Goal: Information Seeking & Learning: Find specific fact

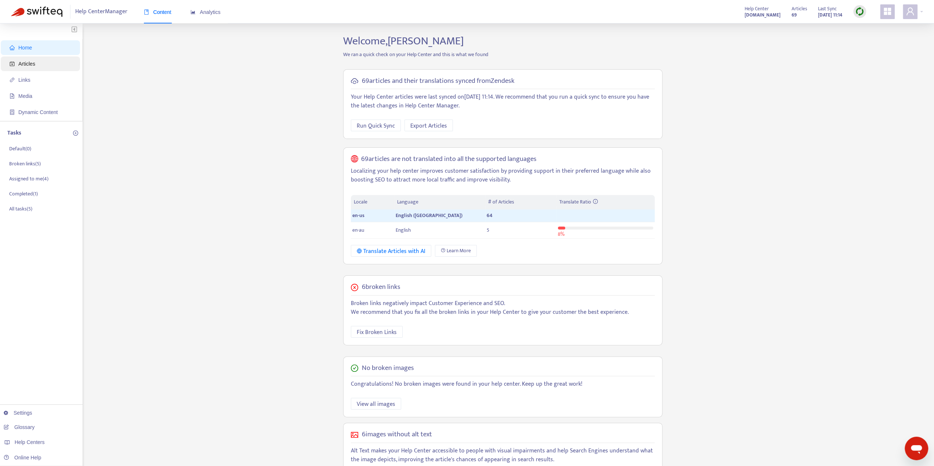
click at [23, 64] on span "Articles" at bounding box center [26, 64] width 17 height 6
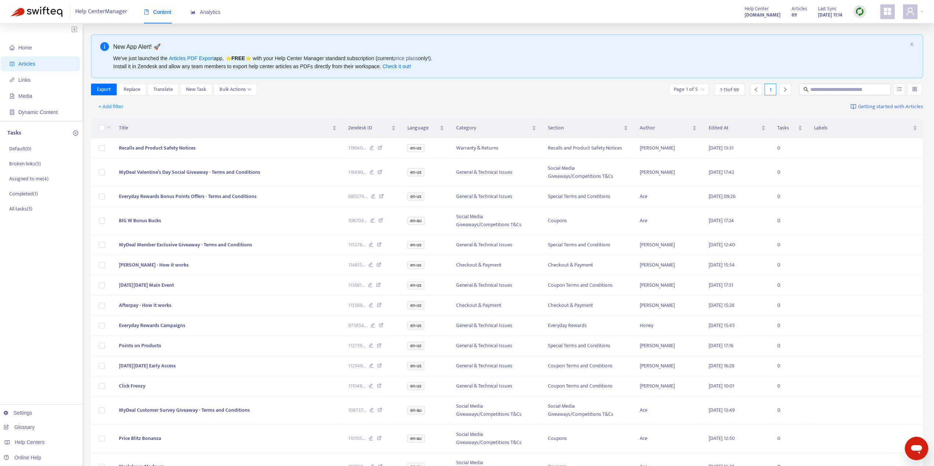
click at [755, 11] on strong "help.mydeal.com.au" at bounding box center [762, 15] width 36 height 8
click at [744, 9] on span "Help Center" at bounding box center [756, 9] width 24 height 8
click at [921, 12] on div at bounding box center [912, 11] width 20 height 15
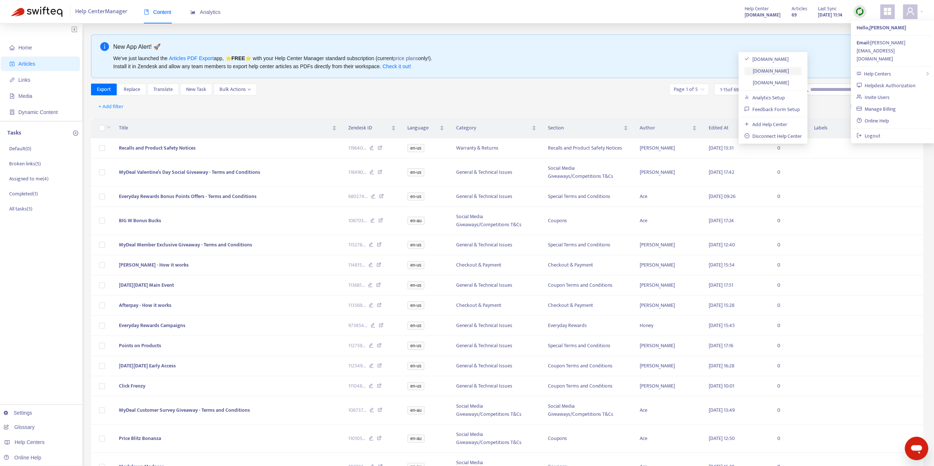
click at [789, 72] on link "sellerhelp.woolworthsmarketplus.com.au" at bounding box center [766, 71] width 45 height 8
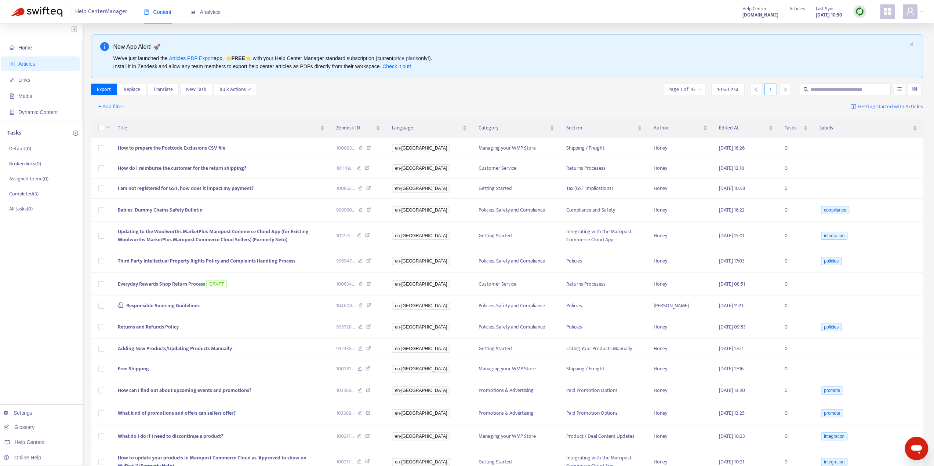
click at [36, 282] on div "Home Articles Links Media Dynamic Content Tasks Default ( 0 ) Broken links ( 0 …" at bounding box center [41, 270] width 83 height 494
click at [229, 94] on button "Bulk Actions" at bounding box center [235, 90] width 43 height 12
click at [495, 80] on div "New App Alert! 🚀 We've just launched the Articles PDF Export app, ⭐ FREE ⭐️ wit…" at bounding box center [507, 275] width 832 height 483
click at [43, 86] on span "Links" at bounding box center [42, 80] width 65 height 15
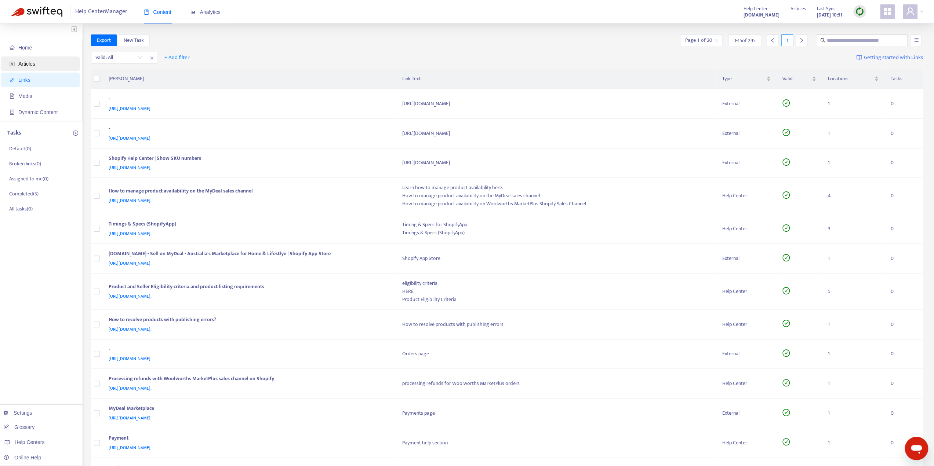
click at [40, 66] on span "Articles" at bounding box center [42, 63] width 65 height 15
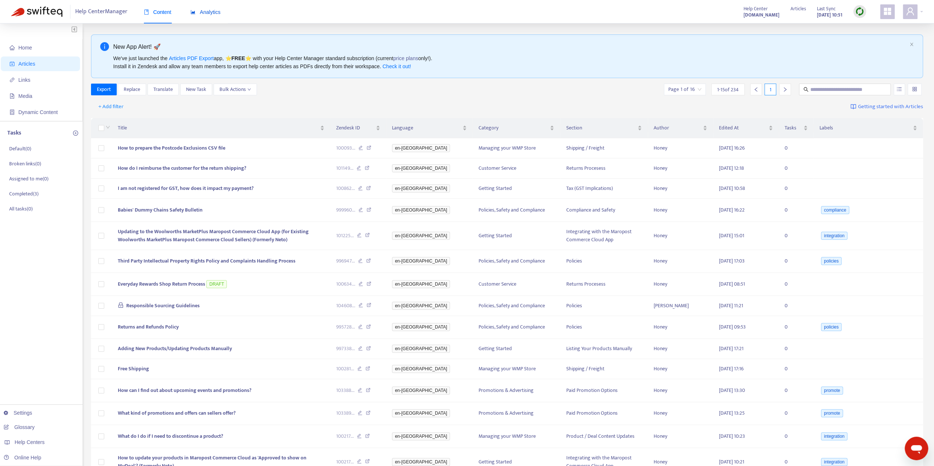
click at [215, 12] on span "Analytics" at bounding box center [205, 12] width 30 height 6
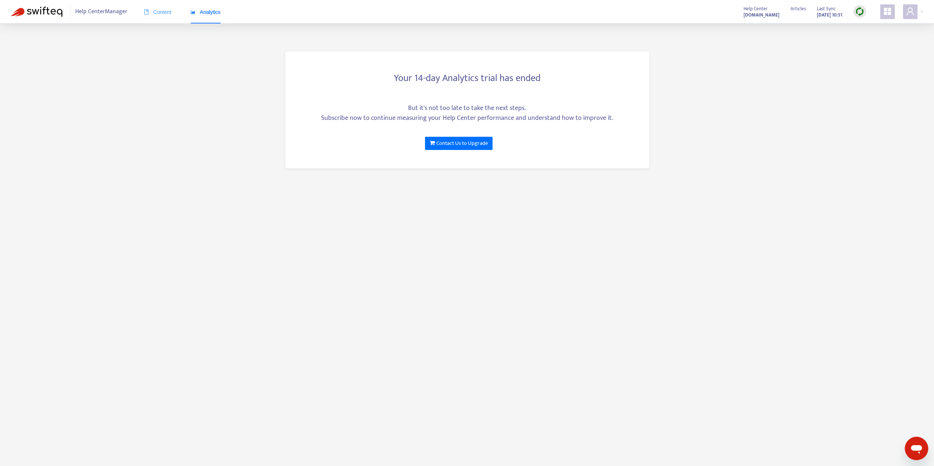
click at [167, 19] on div "Content" at bounding box center [158, 12] width 28 height 22
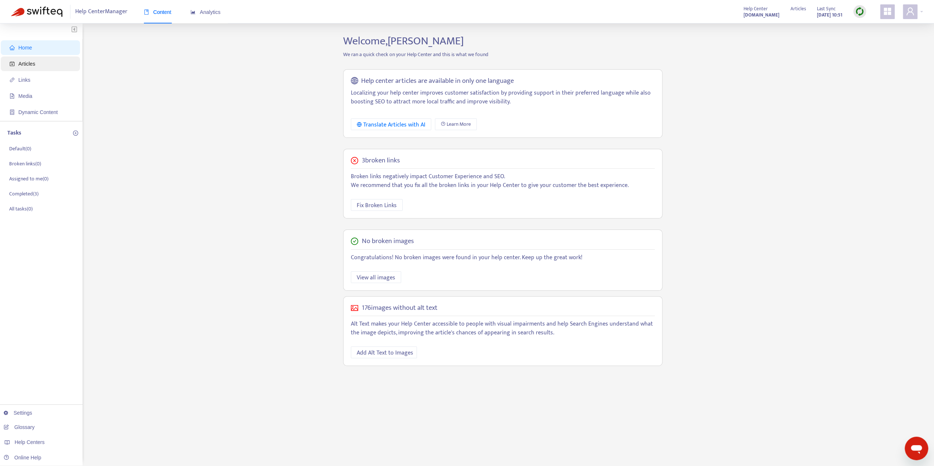
click at [27, 69] on span "Articles" at bounding box center [42, 63] width 65 height 15
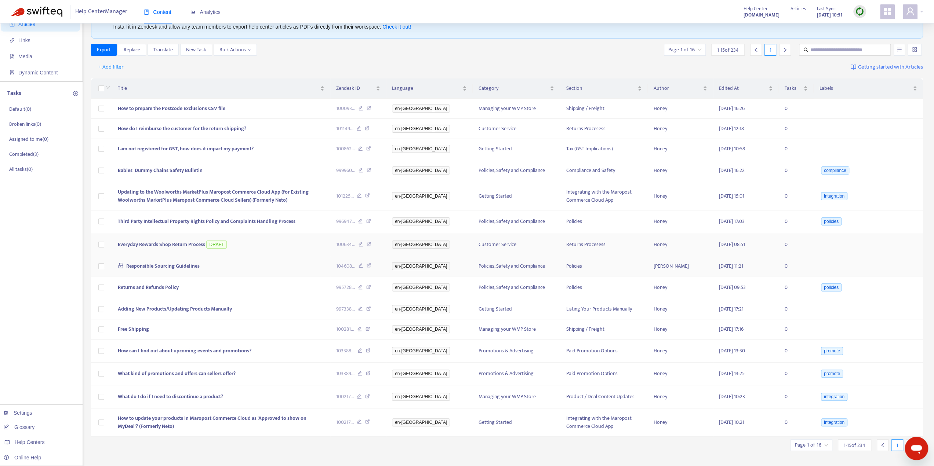
scroll to position [47, 0]
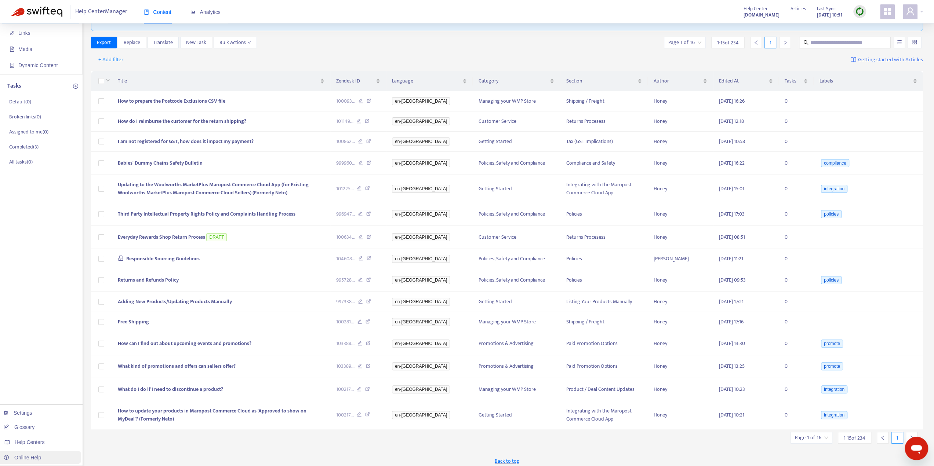
click at [37, 461] on link "Online Help" at bounding box center [22, 458] width 37 height 6
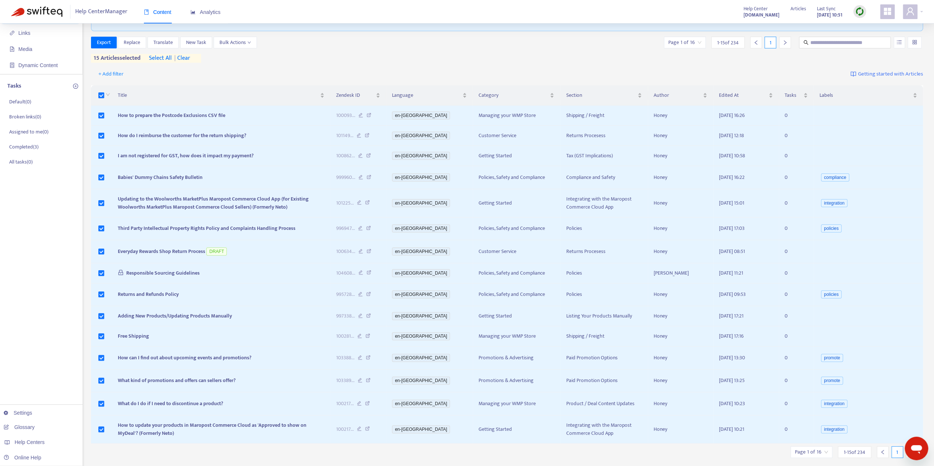
click at [153, 59] on span "select all" at bounding box center [160, 58] width 23 height 9
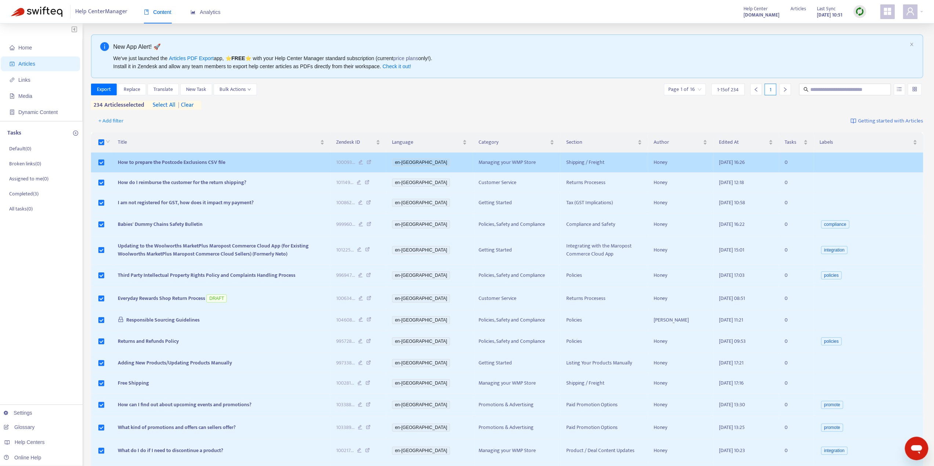
scroll to position [0, 0]
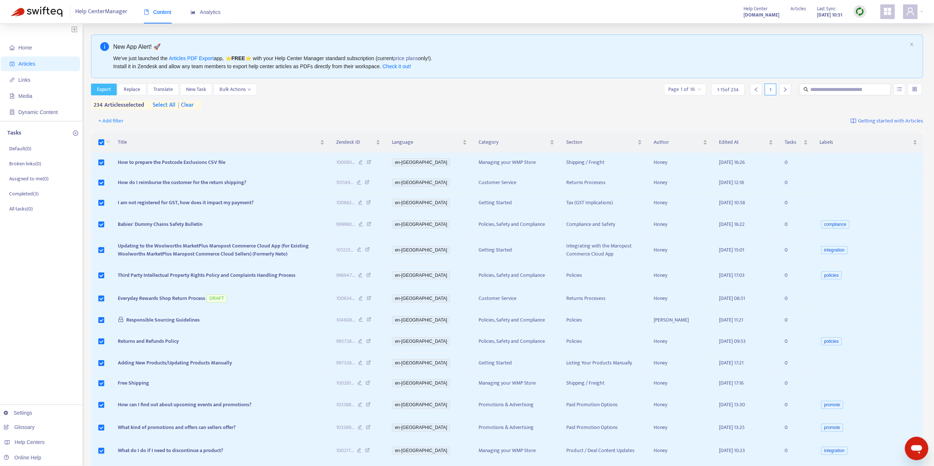
click at [101, 91] on span "Export" at bounding box center [104, 89] width 14 height 8
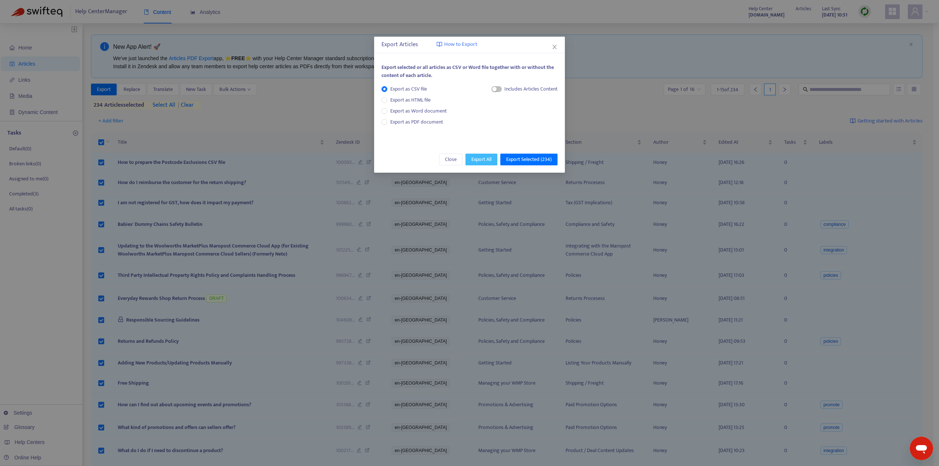
click at [476, 160] on span "Export All" at bounding box center [481, 160] width 20 height 8
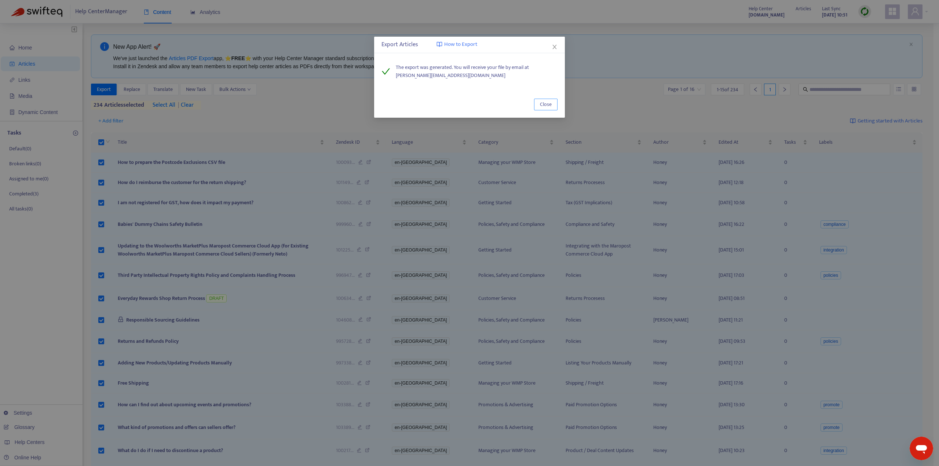
click at [550, 103] on span "Close" at bounding box center [546, 105] width 12 height 8
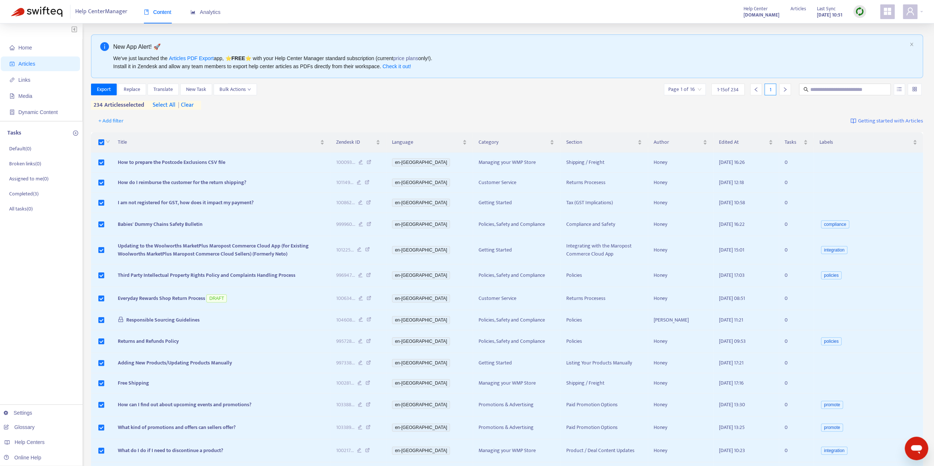
click at [404, 106] on div "Export Replace Translate New Task Bulk Actions Page 1 of 16 1 - 15 of 234 1 234…" at bounding box center [507, 97] width 832 height 26
click at [859, 12] on img at bounding box center [859, 11] width 9 height 9
click at [873, 26] on link "Quick Sync" at bounding box center [874, 26] width 31 height 8
click at [858, 13] on img at bounding box center [859, 11] width 9 height 9
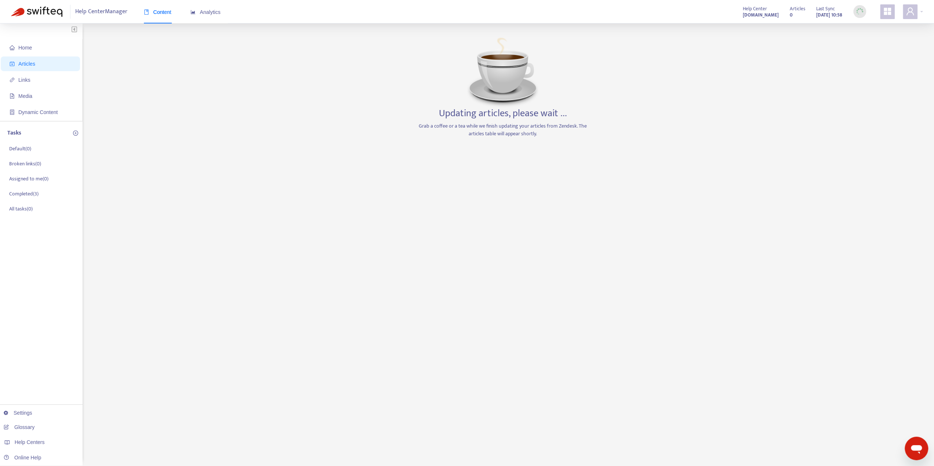
click at [860, 14] on img at bounding box center [859, 11] width 9 height 9
click at [857, 10] on img at bounding box center [859, 11] width 9 height 9
click at [628, 16] on div "Help Center Manager Content Analytics Help Center sellerhelp.woolworthsmarketpl…" at bounding box center [467, 11] width 934 height 23
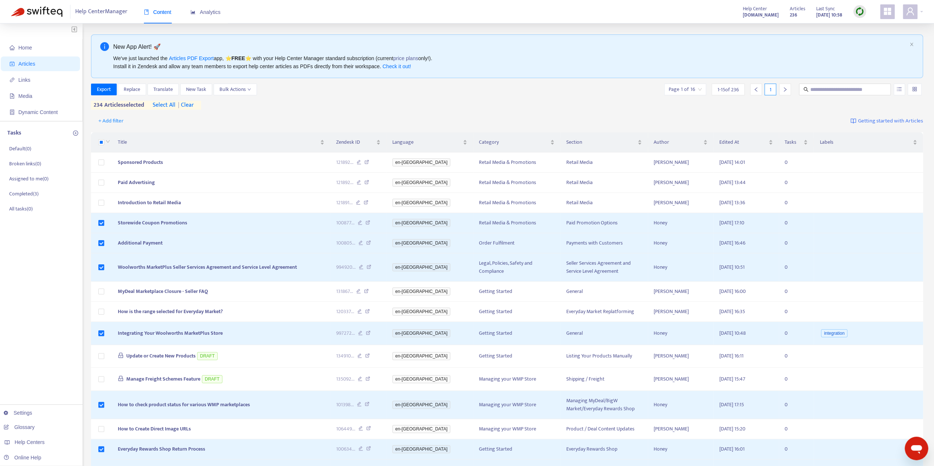
click at [191, 106] on span "| clear" at bounding box center [184, 105] width 18 height 9
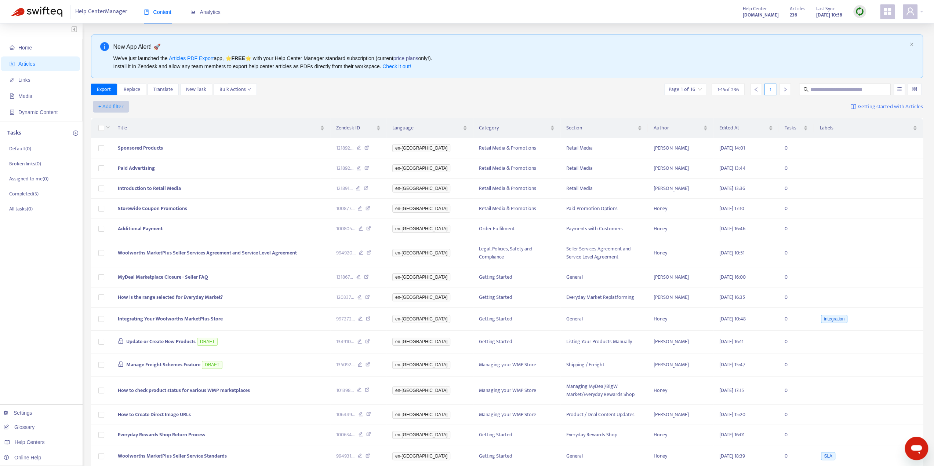
click at [109, 109] on span "+ Add filter" at bounding box center [110, 106] width 25 height 9
click at [119, 191] on span "Private" at bounding box center [122, 191] width 46 height 8
click at [138, 107] on input "search" at bounding box center [118, 106] width 47 height 11
click at [124, 143] on div "No" at bounding box center [161, 144] width 128 height 8
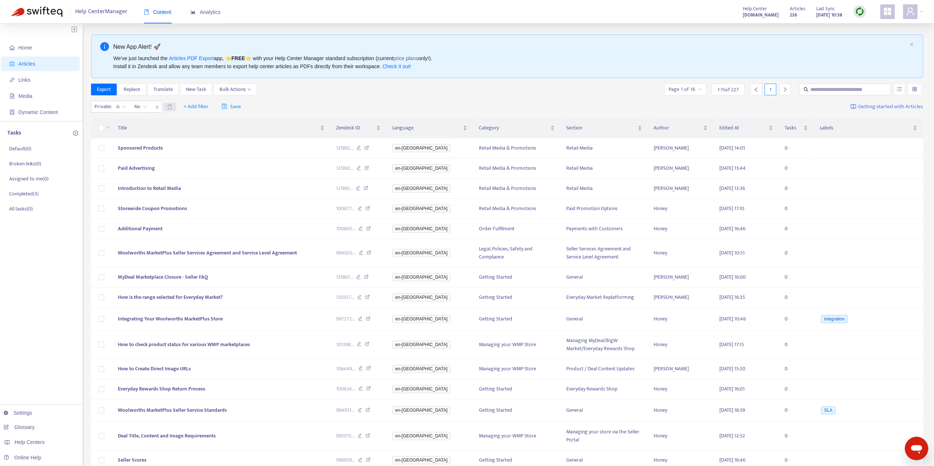
click at [172, 109] on icon "delete" at bounding box center [170, 107] width 6 height 6
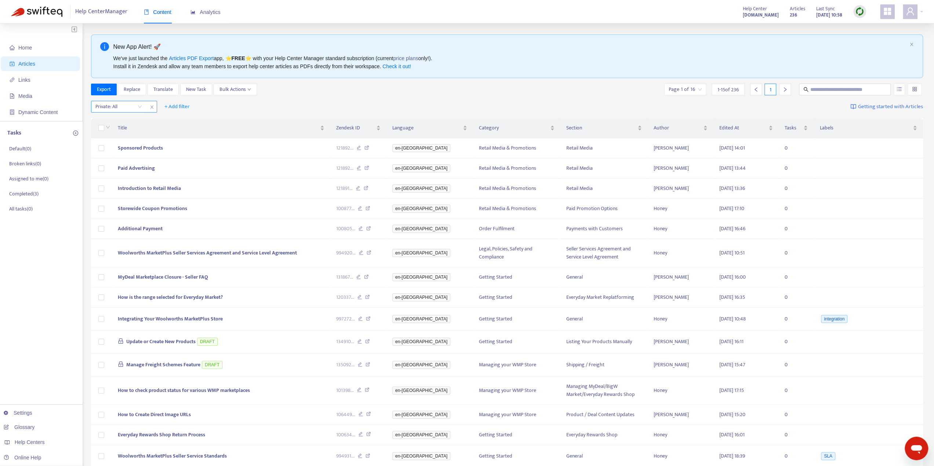
click at [150, 105] on icon "close" at bounding box center [152, 107] width 4 height 4
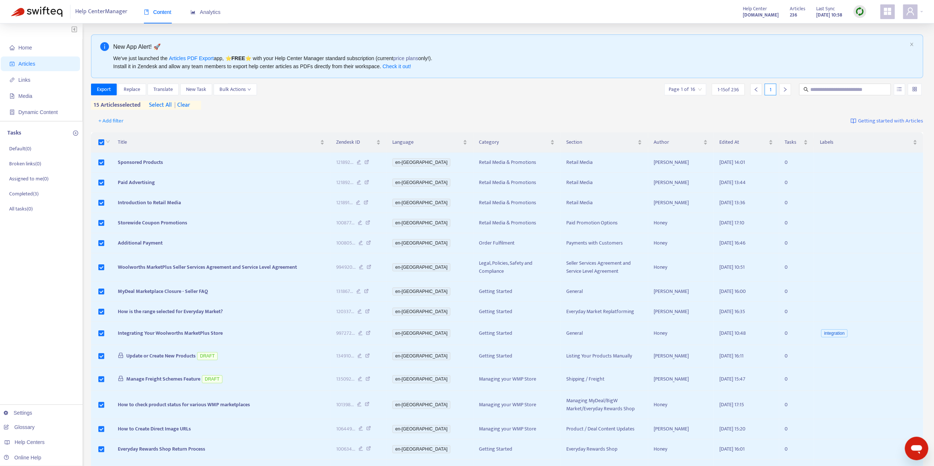
click at [101, 95] on div "Export Replace Translate New Task Bulk Actions Page 1 of 16 1 - 15 of 236 1 15 …" at bounding box center [507, 97] width 832 height 26
click at [99, 92] on span "Export" at bounding box center [104, 89] width 14 height 8
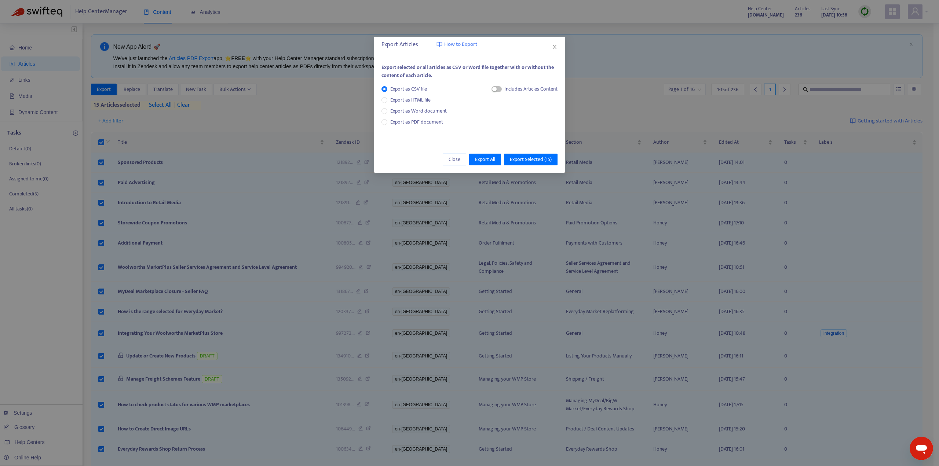
click at [447, 159] on button "Close" at bounding box center [454, 160] width 23 height 12
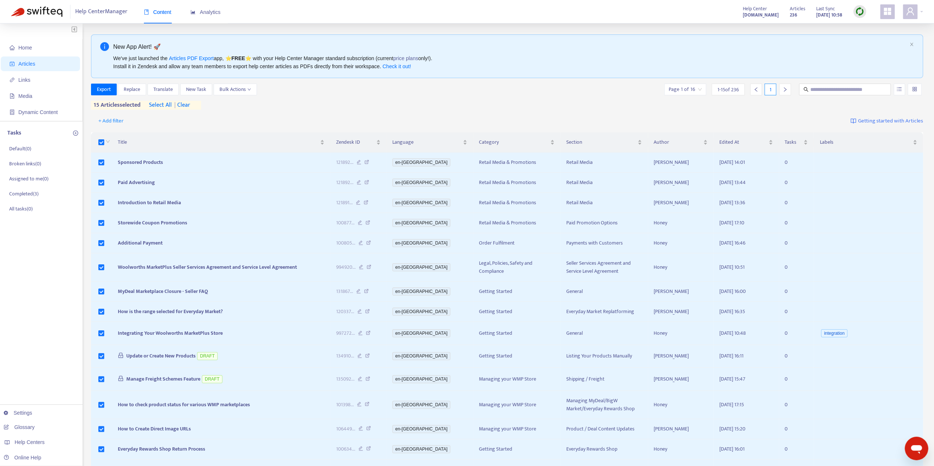
click at [158, 106] on span "select all" at bounding box center [160, 105] width 23 height 9
click at [101, 87] on span "Export" at bounding box center [104, 89] width 14 height 8
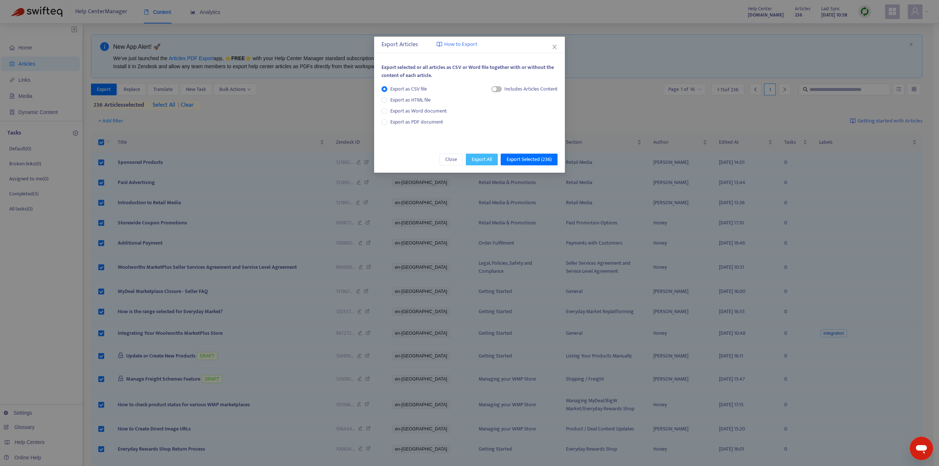
click at [479, 162] on span "Export All" at bounding box center [482, 160] width 20 height 8
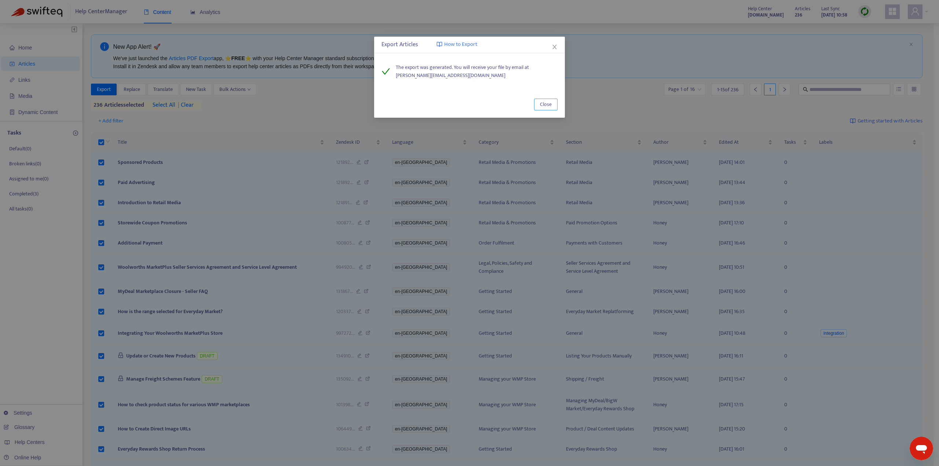
click at [537, 108] on button "Close" at bounding box center [545, 105] width 23 height 12
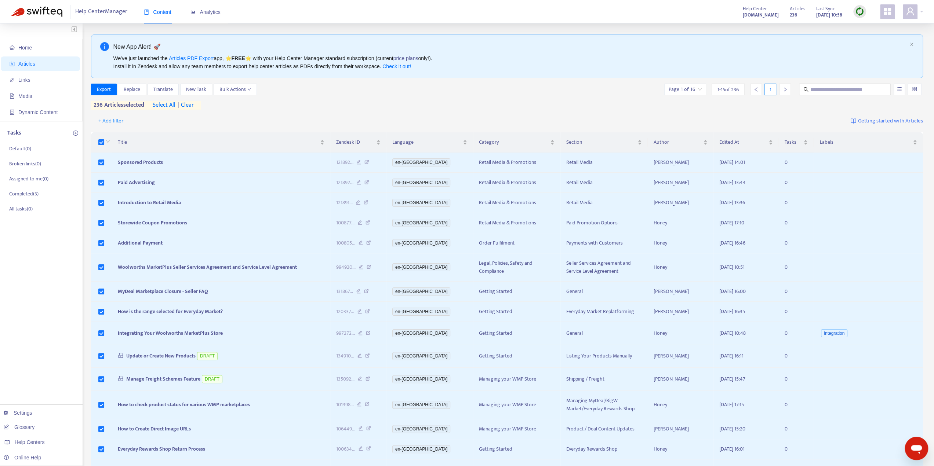
click at [864, 9] on div at bounding box center [859, 11] width 13 height 13
click at [866, 56] on link "Learn More" at bounding box center [875, 53] width 32 height 8
click at [190, 107] on span "| clear" at bounding box center [184, 105] width 18 height 9
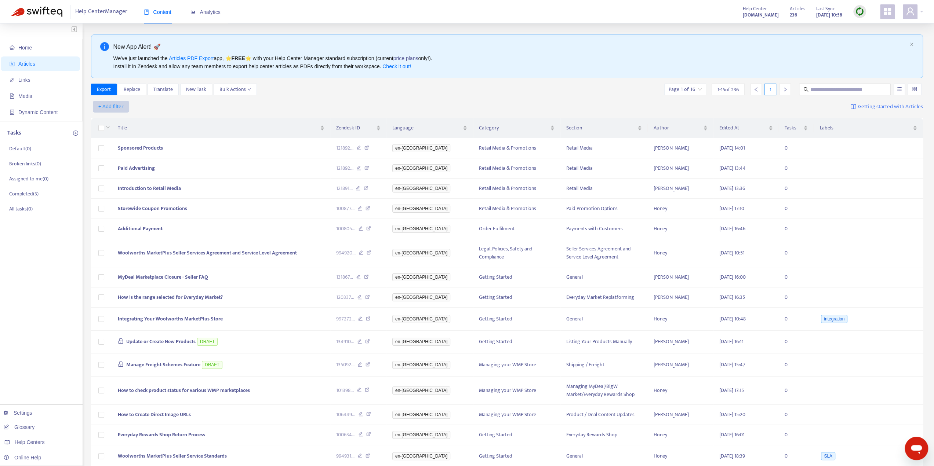
click at [119, 107] on span "+ Add filter" at bounding box center [110, 106] width 25 height 9
click at [123, 193] on span "Private" at bounding box center [122, 191] width 46 height 8
click at [139, 104] on input "search" at bounding box center [118, 106] width 47 height 11
drag, startPoint x: 130, startPoint y: 142, endPoint x: 129, endPoint y: 130, distance: 11.4
click at [129, 130] on div "All Yes No" at bounding box center [160, 132] width 136 height 35
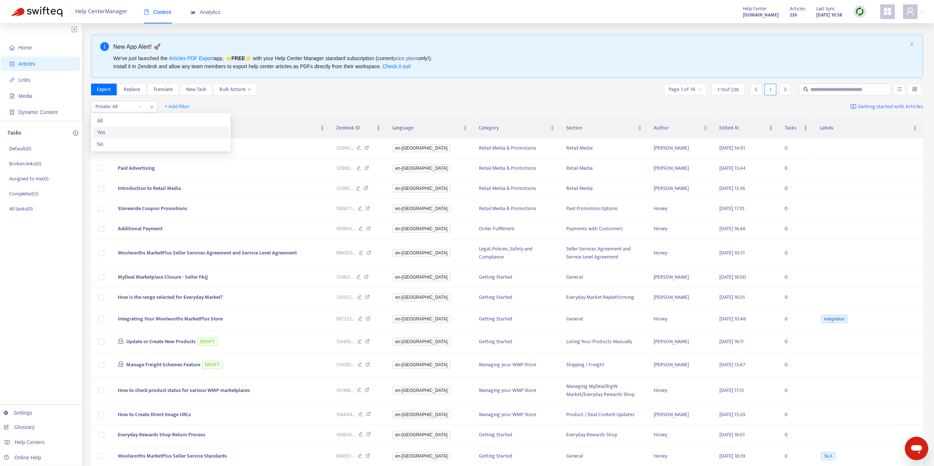
click at [129, 130] on div "Yes" at bounding box center [161, 132] width 128 height 8
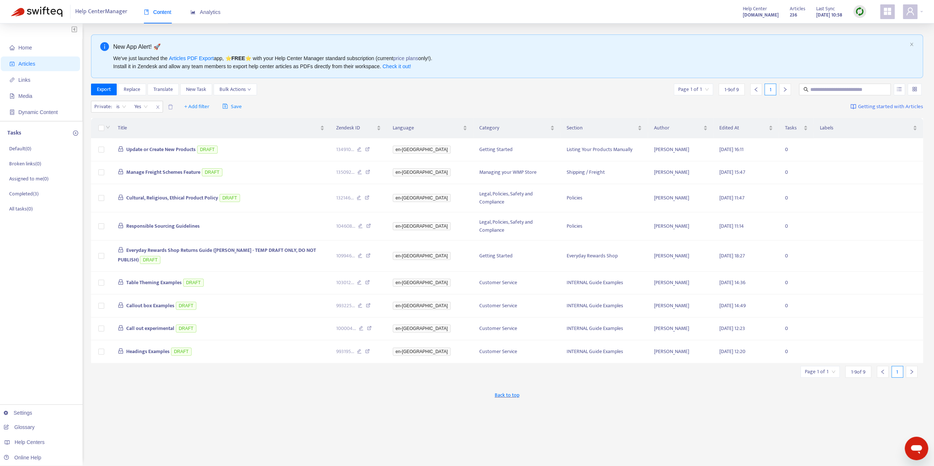
click at [235, 386] on div "Back to top" at bounding box center [507, 395] width 832 height 18
click at [156, 109] on icon "close" at bounding box center [158, 107] width 4 height 4
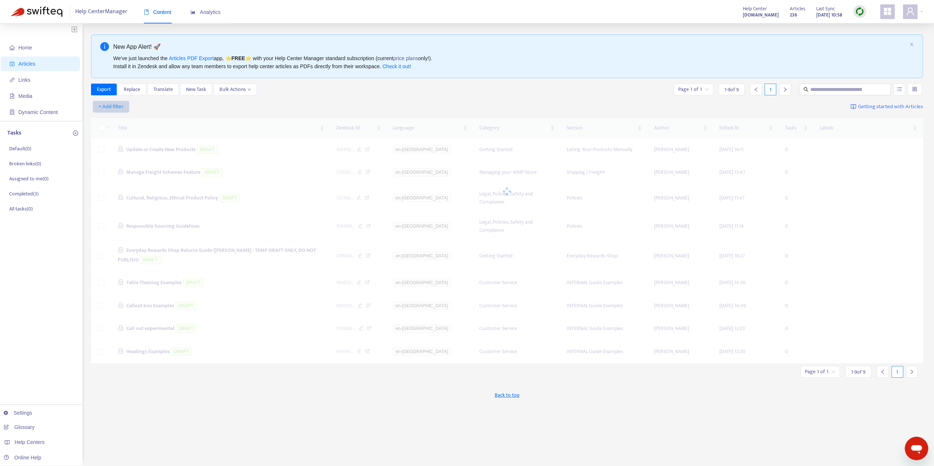
click at [117, 104] on span "+ Add filter" at bounding box center [110, 106] width 25 height 9
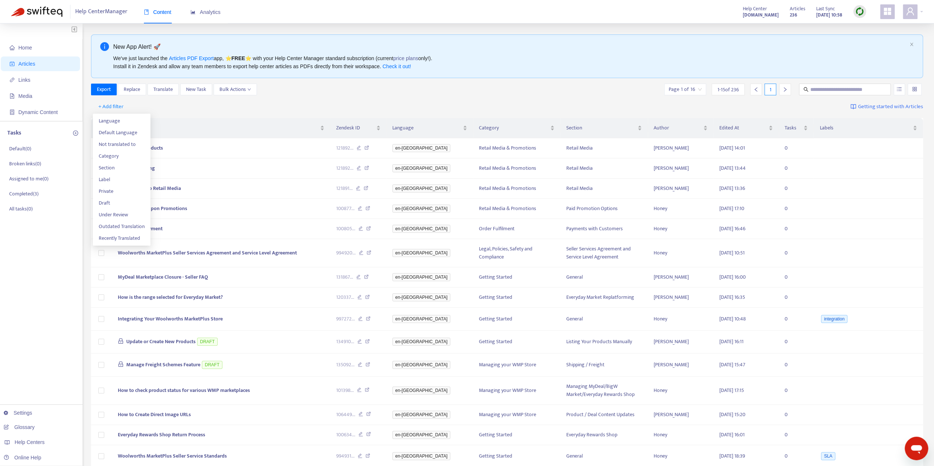
click at [61, 275] on div "Home Articles Links Media Dynamic Content Tasks Default ( 0 ) Broken links ( 0 …" at bounding box center [41, 266] width 83 height 486
click at [32, 412] on link "Settings" at bounding box center [18, 413] width 29 height 6
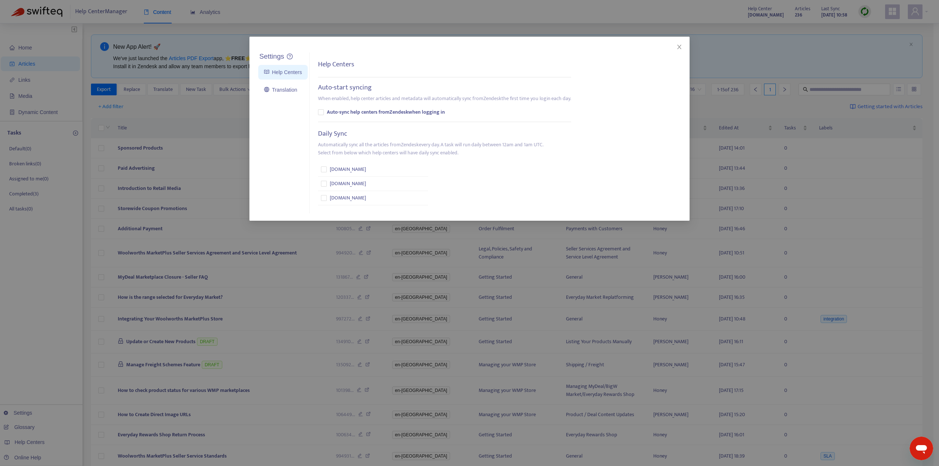
click at [131, 272] on div "Settings Help Centers Translation Settings Help Centers Auto-start syncing When…" at bounding box center [469, 233] width 939 height 466
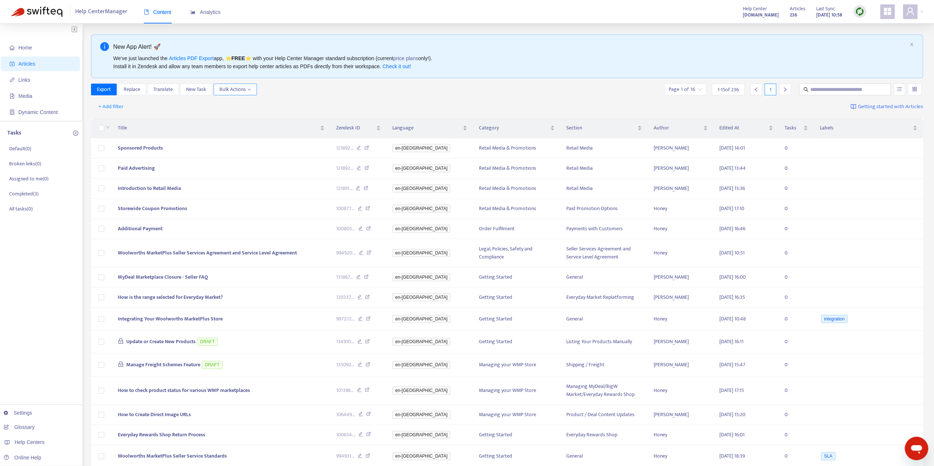
click at [248, 87] on span "Bulk Actions" at bounding box center [235, 89] width 32 height 8
click at [110, 107] on span "+ Add filter" at bounding box center [110, 106] width 25 height 9
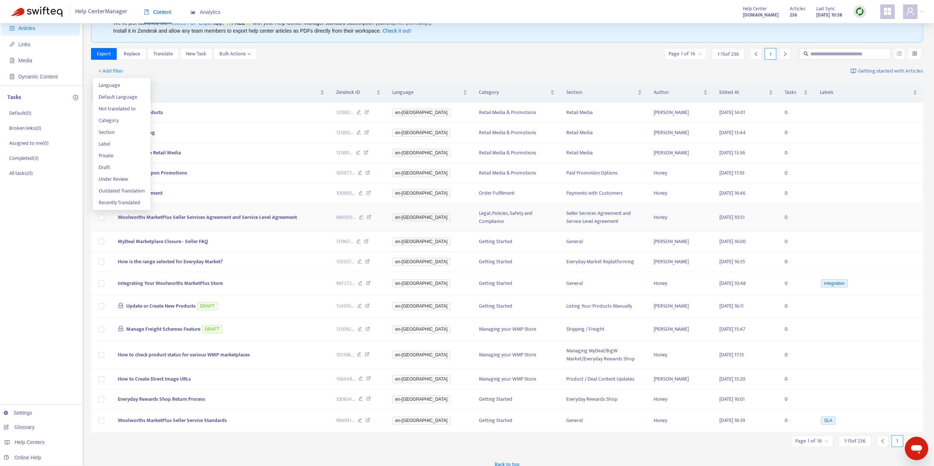
scroll to position [37, 0]
click at [24, 328] on div "Home Articles Links Media Dynamic Content Tasks Default ( 0 ) Broken links ( 0 …" at bounding box center [41, 230] width 83 height 486
click at [855, 13] on img at bounding box center [859, 11] width 9 height 9
click at [868, 36] on link "Full Sync" at bounding box center [872, 38] width 26 height 8
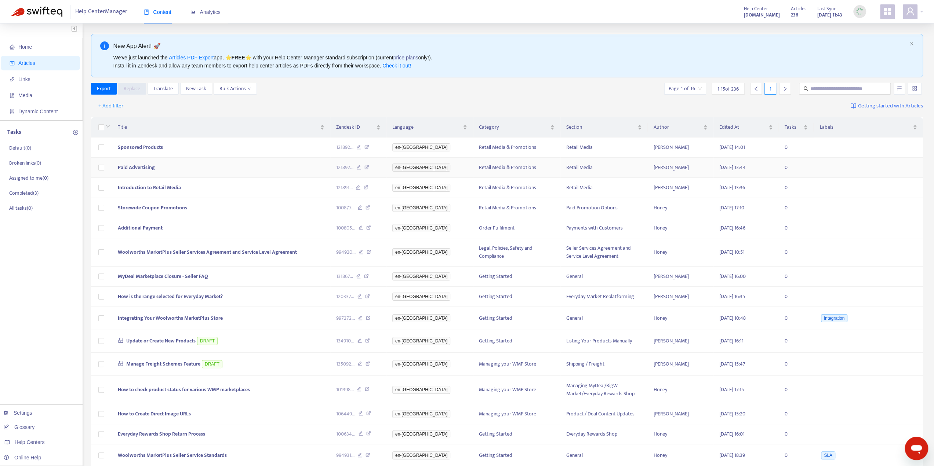
scroll to position [0, 0]
click at [160, 185] on span "Introduction to Retail Media" at bounding box center [149, 188] width 63 height 8
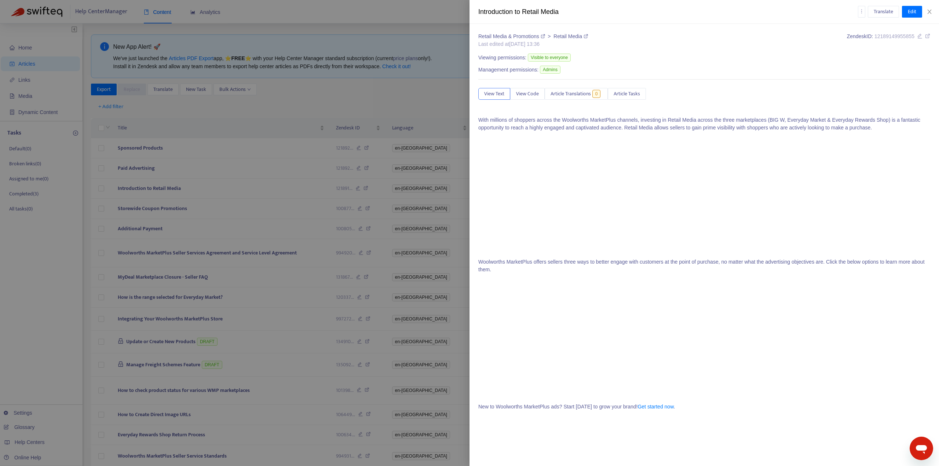
click at [186, 203] on div at bounding box center [469, 233] width 939 height 466
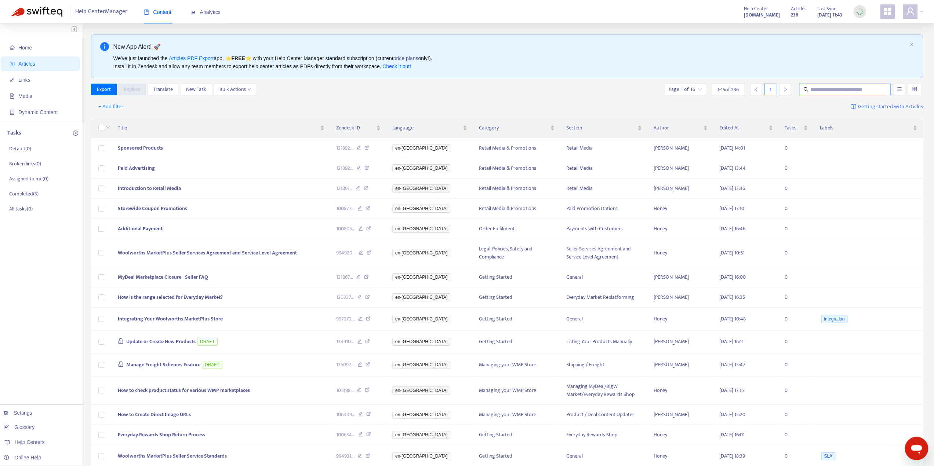
click at [864, 89] on input "text" at bounding box center [845, 89] width 70 height 8
paste input "**********"
type input "**********"
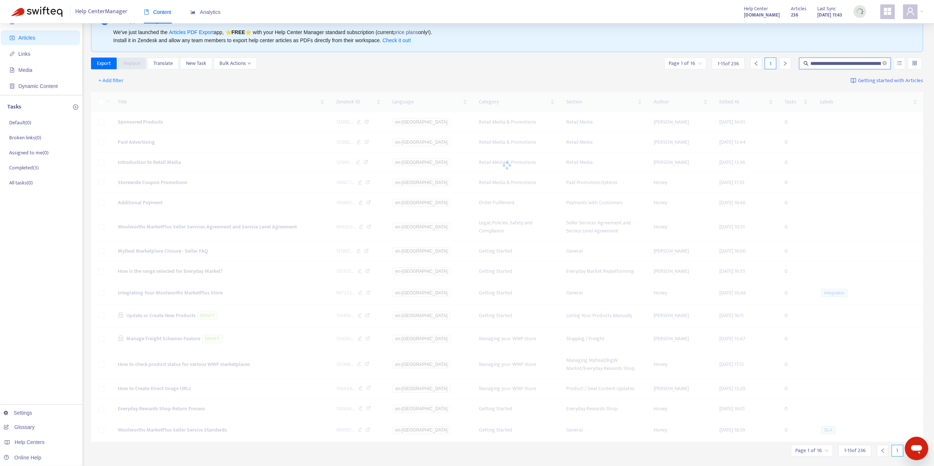
scroll to position [40, 0]
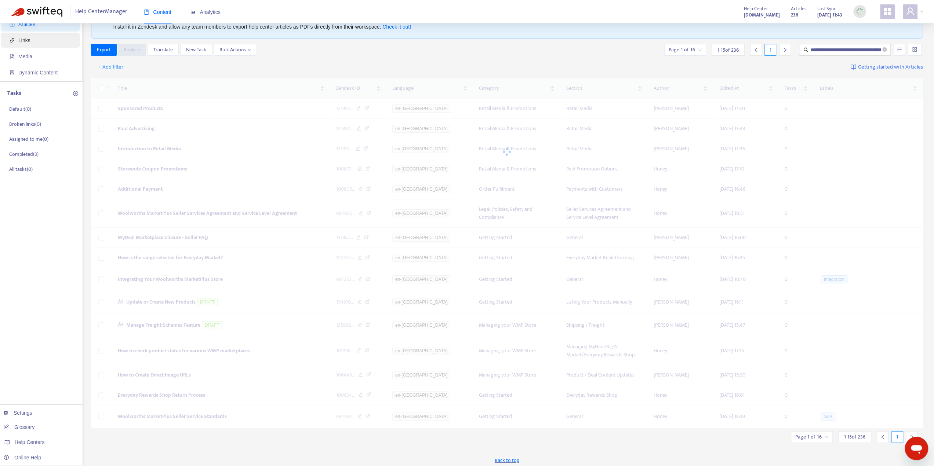
click at [37, 44] on span "Links" at bounding box center [42, 40] width 65 height 15
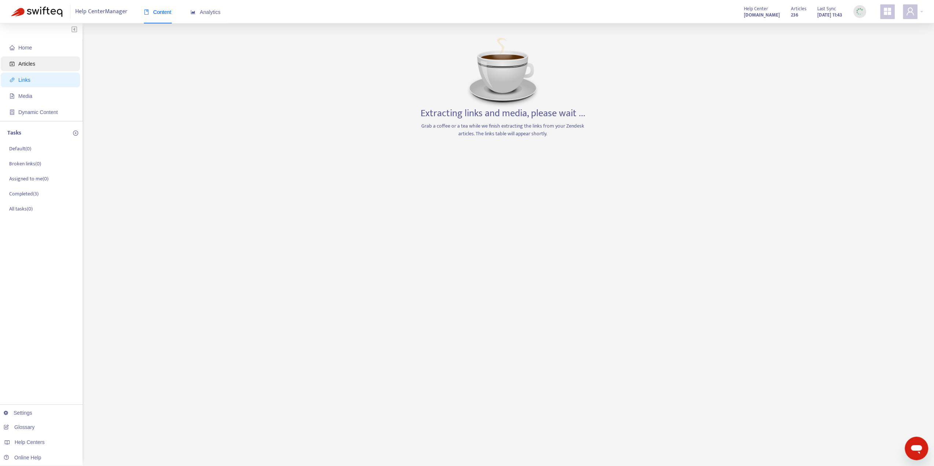
click at [27, 65] on span "Articles" at bounding box center [26, 64] width 17 height 6
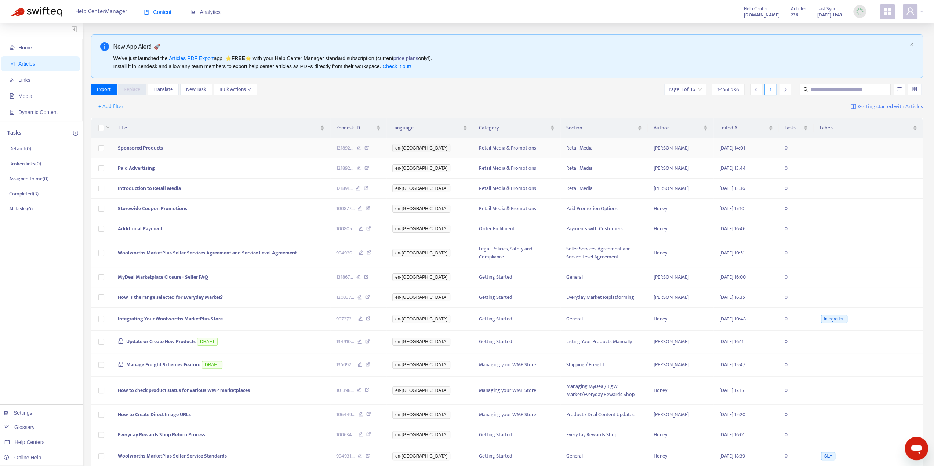
click at [152, 149] on span "Sponsored Products" at bounding box center [140, 148] width 45 height 8
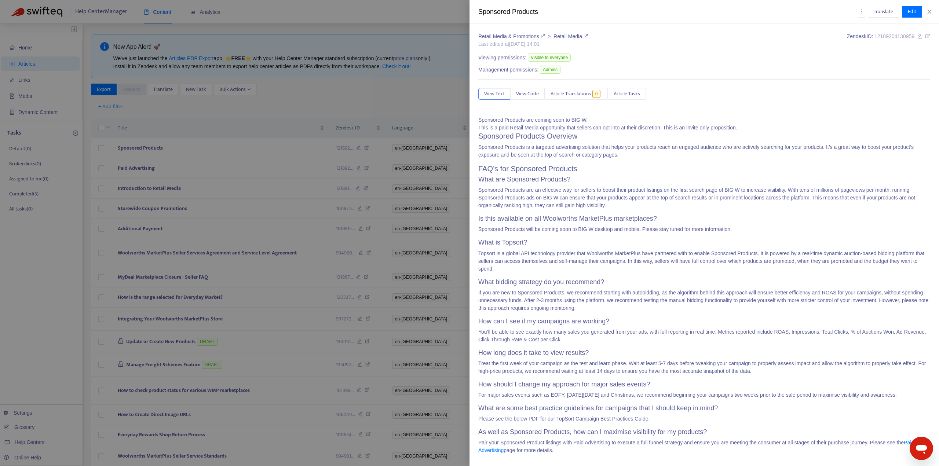
click at [290, 127] on div at bounding box center [469, 233] width 939 height 466
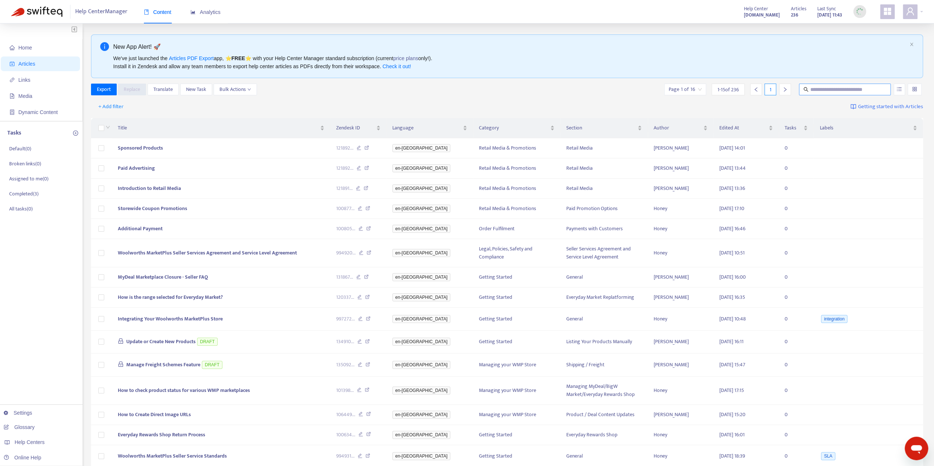
click at [839, 92] on input "text" at bounding box center [845, 89] width 70 height 8
click at [855, 89] on input "text" at bounding box center [845, 89] width 70 height 8
paste input "**********"
type input "**********"
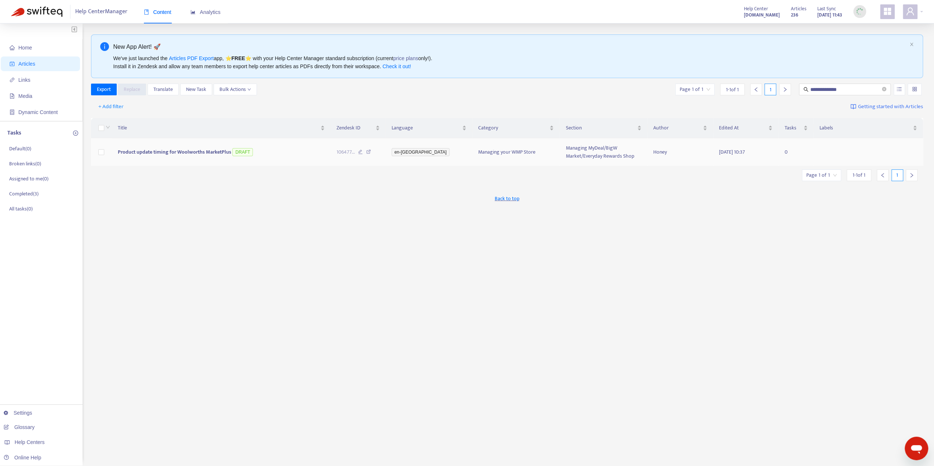
click at [188, 154] on span "Product update timing for Woolworths MarketPlus" at bounding box center [174, 152] width 113 height 8
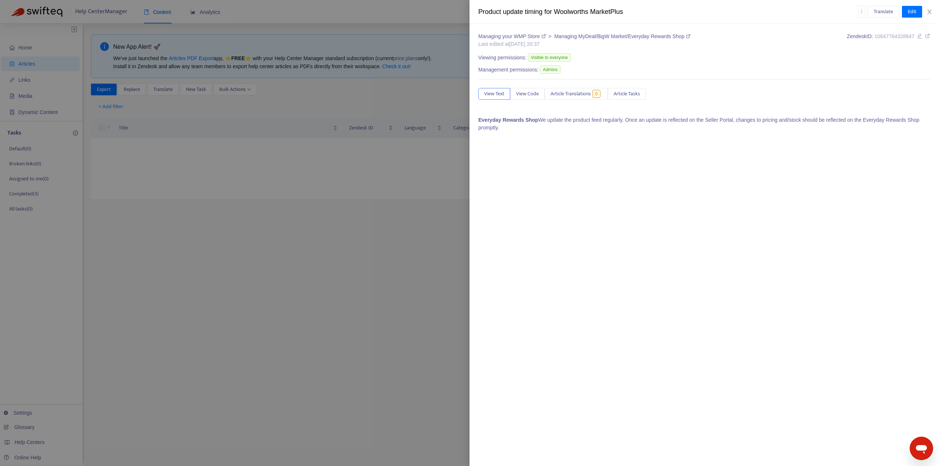
drag, startPoint x: 692, startPoint y: 285, endPoint x: 694, endPoint y: 237, distance: 48.1
click at [692, 285] on div "Managing your WMP Store > Managing MyDeal/BigW Market/Everyday Rewards Shop Las…" at bounding box center [705, 245] width 470 height 442
click at [361, 210] on div at bounding box center [469, 233] width 939 height 466
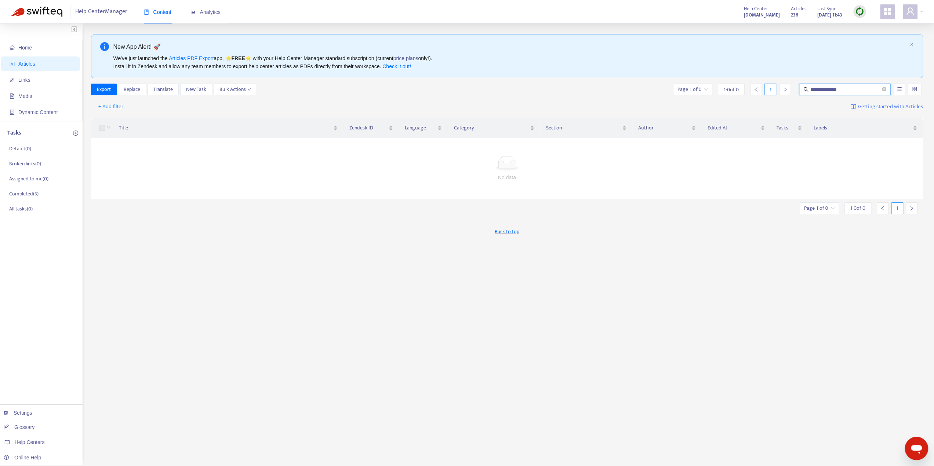
click at [834, 89] on input "**********" at bounding box center [845, 89] width 70 height 8
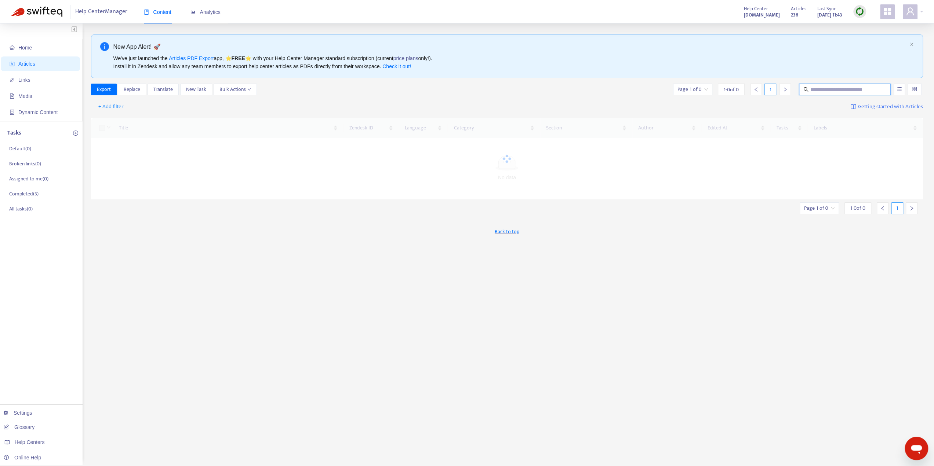
paste input "**********"
type input "**********"
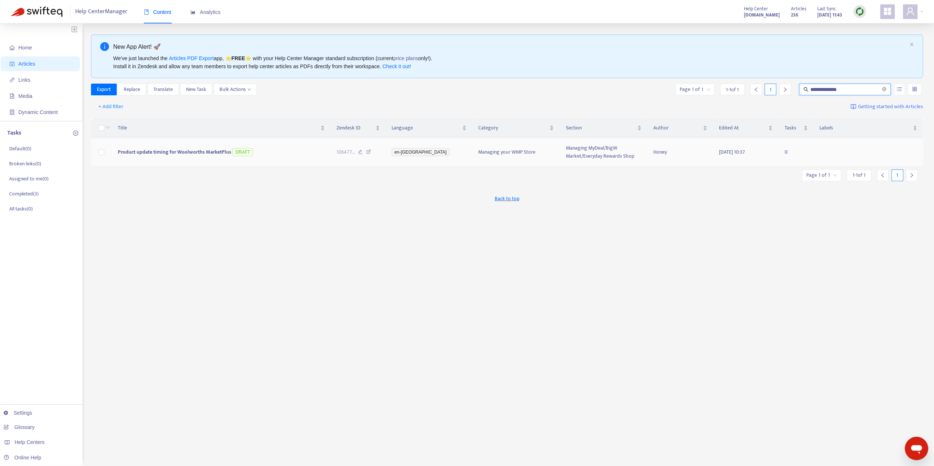
click at [182, 150] on span "Product update timing for Woolworths MarketPlus" at bounding box center [174, 152] width 113 height 8
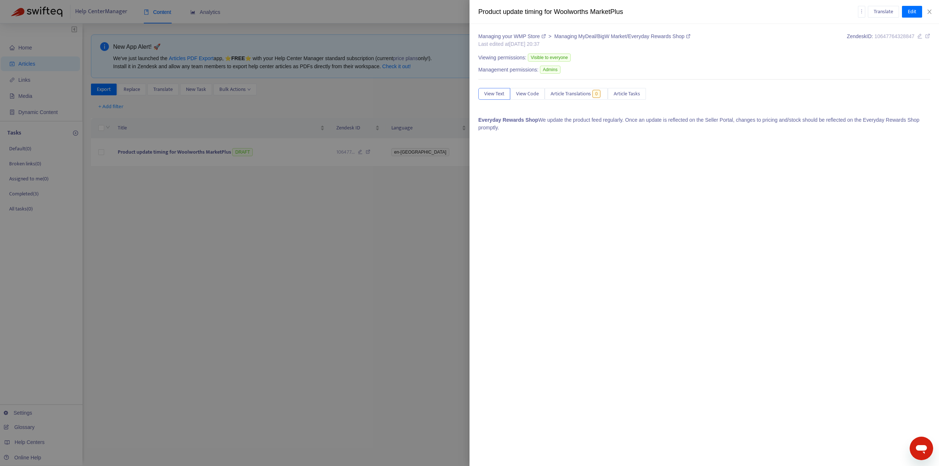
click at [393, 204] on div at bounding box center [469, 233] width 939 height 466
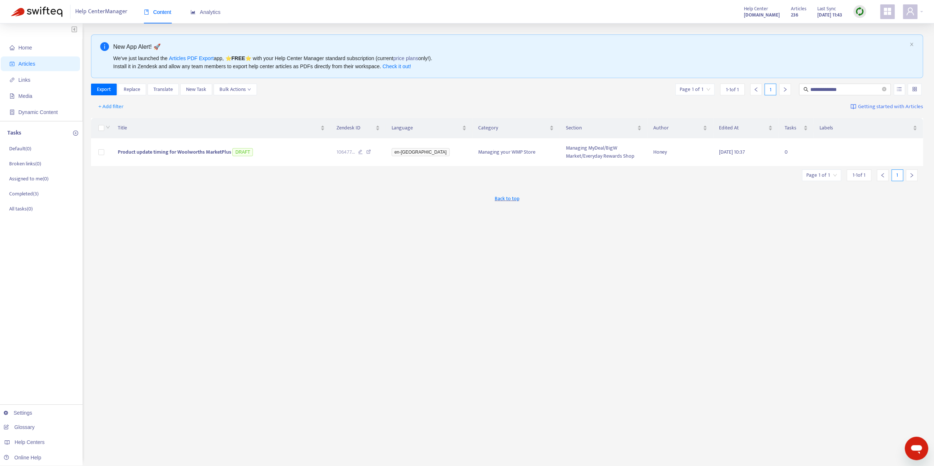
drag, startPoint x: 700, startPoint y: 285, endPoint x: 740, endPoint y: 253, distance: 51.6
click at [704, 286] on div "**********" at bounding box center [507, 248] width 832 height 429
